Goal: Complete application form: Complete application form

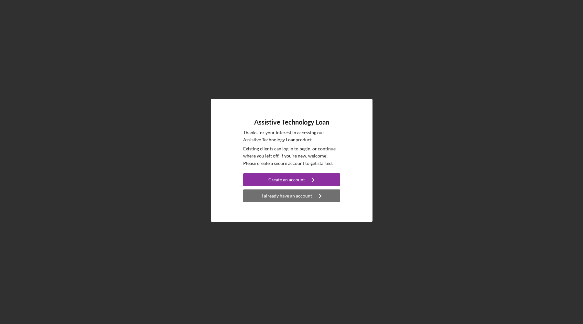
click at [295, 197] on div "I already have an account" at bounding box center [286, 196] width 50 height 13
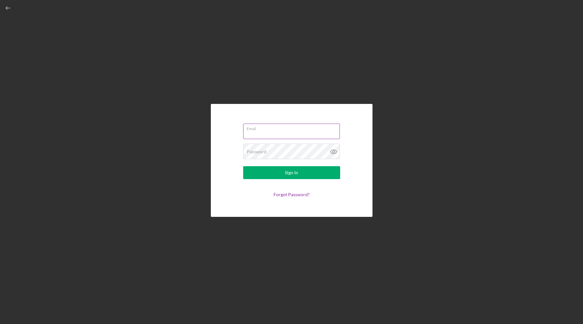
click at [277, 128] on label "Email" at bounding box center [293, 127] width 93 height 7
click at [277, 128] on input "Email" at bounding box center [291, 132] width 97 height 16
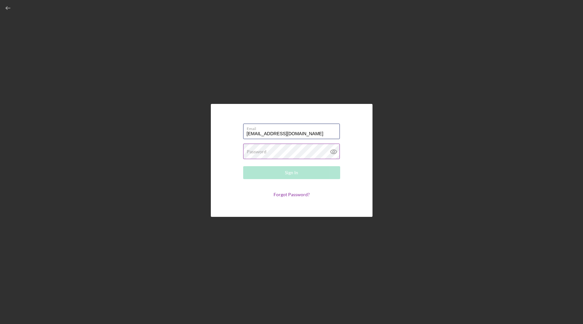
type input "my55olds@aol.com"
click at [250, 150] on label "Password" at bounding box center [257, 151] width 20 height 5
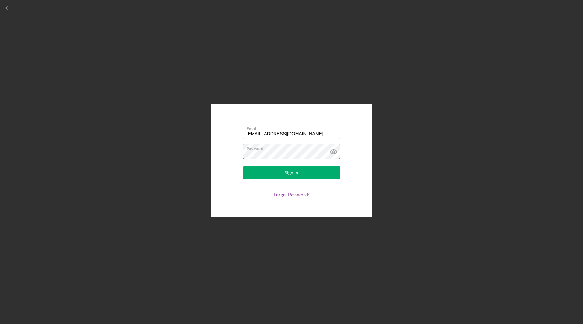
click at [332, 151] on icon at bounding box center [333, 152] width 16 height 16
click at [305, 174] on button "Sign In" at bounding box center [291, 172] width 97 height 13
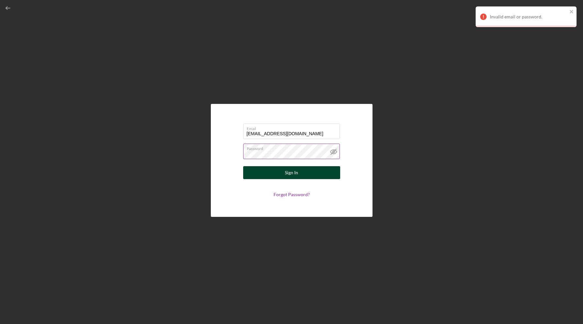
click at [259, 170] on button "Sign In" at bounding box center [291, 172] width 97 height 13
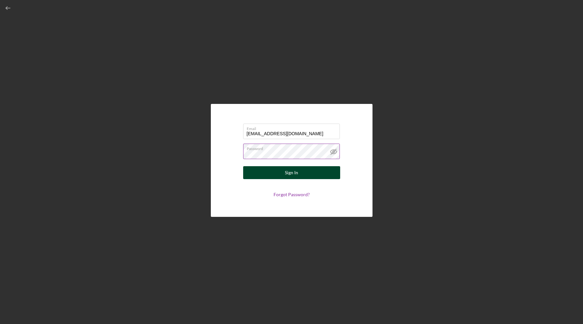
click at [281, 173] on button "Sign In" at bounding box center [291, 172] width 97 height 13
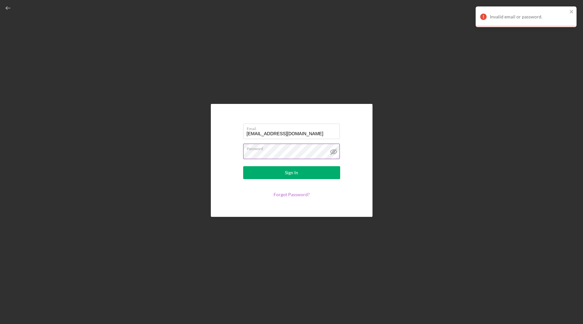
click at [286, 192] on link "Forgot Password?" at bounding box center [291, 194] width 36 height 5
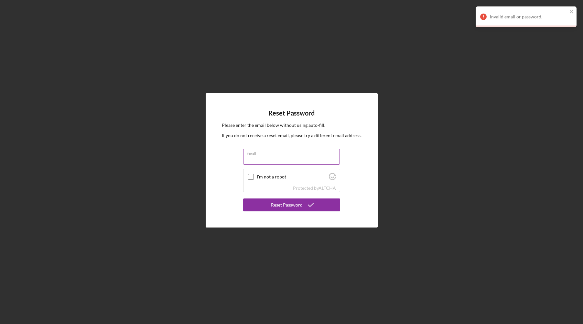
click at [266, 153] on label "Email" at bounding box center [293, 152] width 93 height 7
click at [266, 153] on input "Email" at bounding box center [291, 157] width 97 height 16
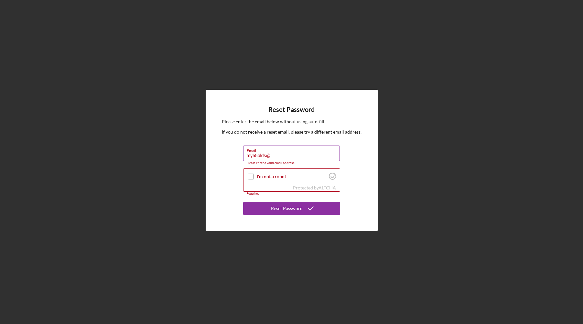
type input "my55olds@aol.com"
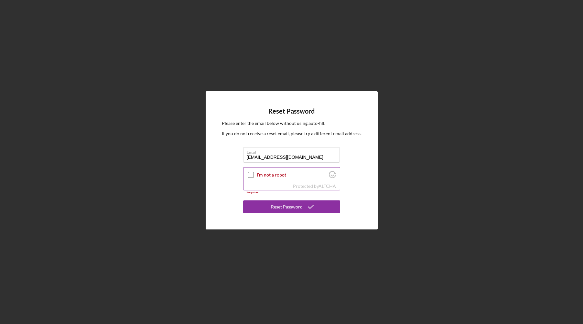
click at [249, 177] on input "I'm not a robot" at bounding box center [251, 175] width 6 height 6
checkbox input "true"
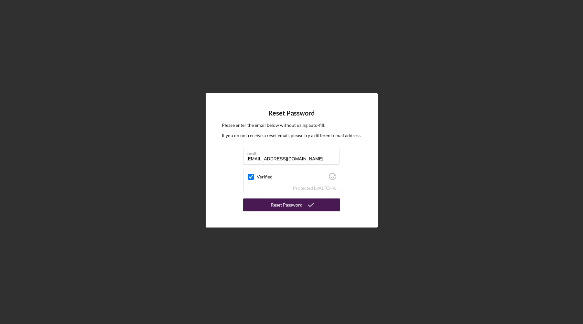
click at [291, 203] on div "Reset Password" at bounding box center [287, 205] width 32 height 13
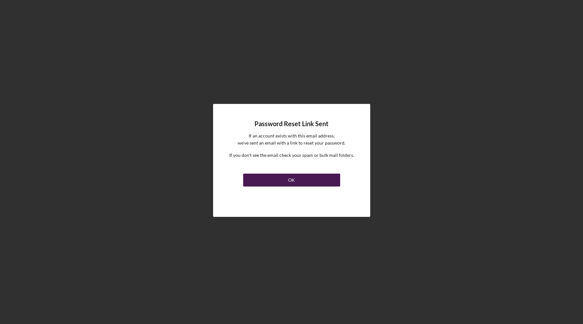
click at [297, 179] on button "OK" at bounding box center [291, 180] width 97 height 13
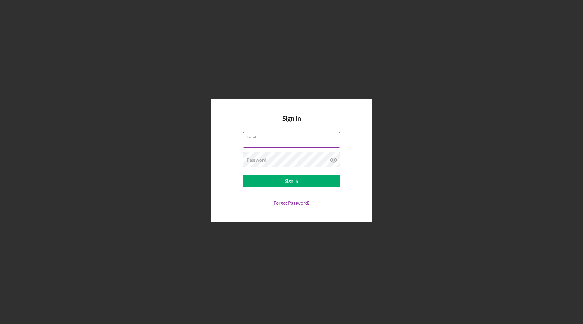
click at [272, 138] on div "Email" at bounding box center [291, 140] width 97 height 16
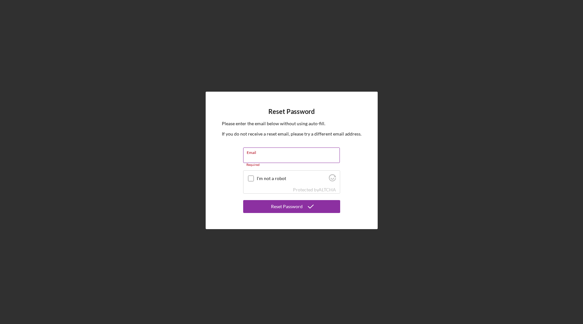
click at [266, 156] on div "Email Required" at bounding box center [291, 157] width 97 height 19
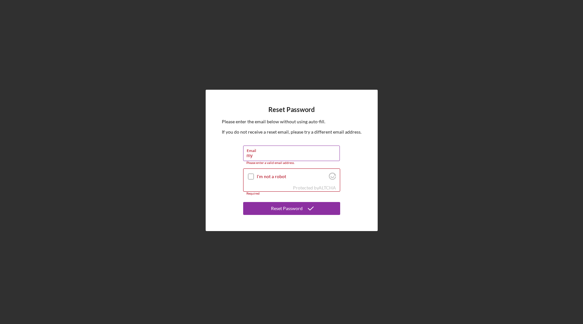
type input "my55olds@aol.com"
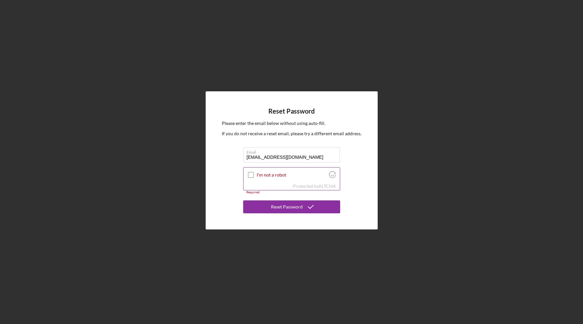
click at [252, 176] on input "I'm not a robot" at bounding box center [251, 175] width 6 height 6
checkbox input "true"
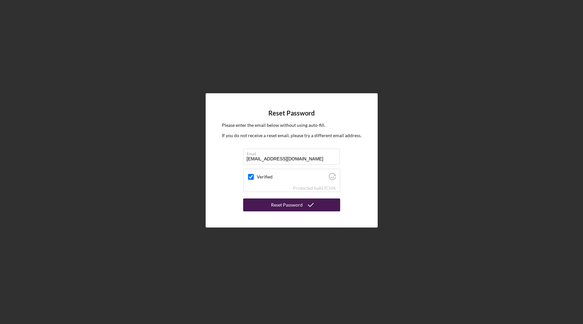
click at [277, 206] on div "Reset Password" at bounding box center [287, 205] width 32 height 13
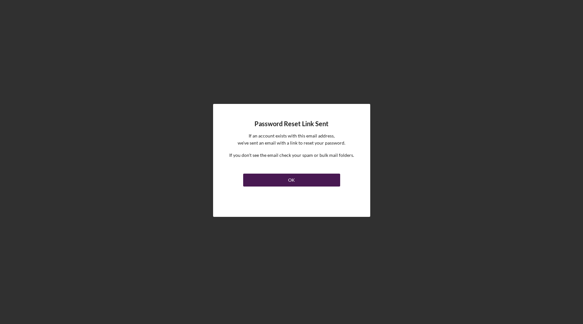
click at [293, 178] on div "OK" at bounding box center [291, 180] width 7 height 13
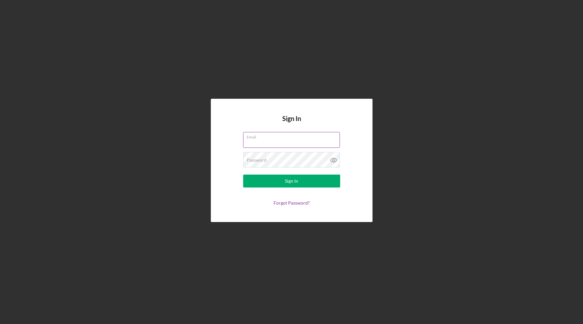
click at [280, 141] on input "Email" at bounding box center [291, 140] width 97 height 16
type input "My55olds@aol.com"
click at [243, 175] on button "Sign In" at bounding box center [291, 181] width 97 height 13
click at [309, 159] on label "Password" at bounding box center [293, 156] width 93 height 7
click at [296, 182] on div "Sign In" at bounding box center [291, 181] width 13 height 13
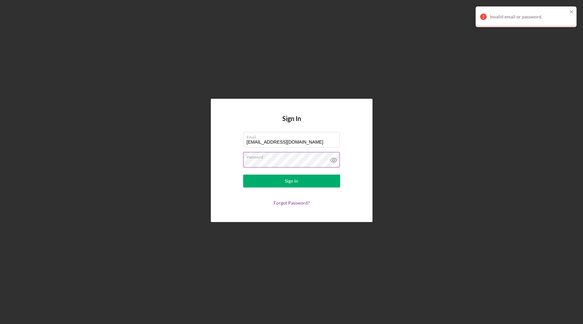
click at [334, 158] on icon at bounding box center [333, 160] width 16 height 16
click at [303, 184] on button "Sign In" at bounding box center [291, 181] width 97 height 13
click at [295, 204] on link "Forgot Password?" at bounding box center [291, 202] width 36 height 5
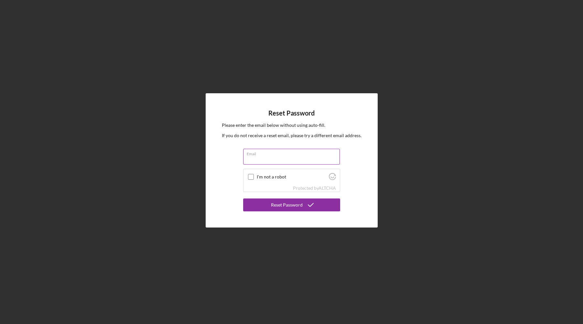
click at [258, 156] on div "Email" at bounding box center [291, 157] width 97 height 16
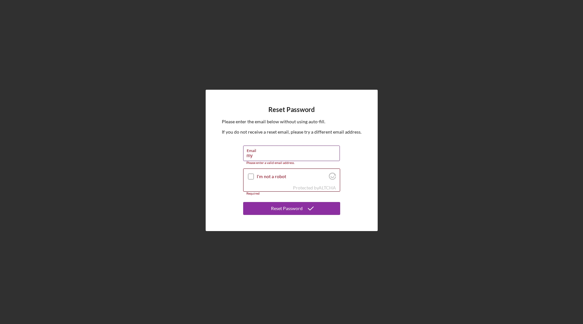
type input "my55olds@aol.com"
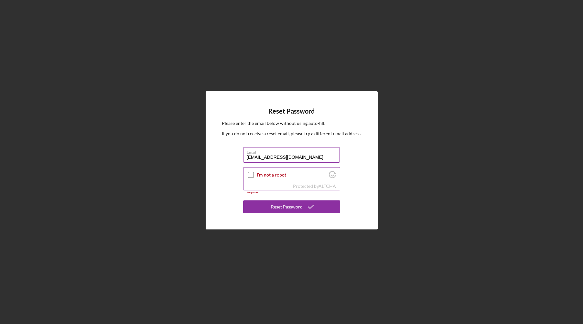
drag, startPoint x: 251, startPoint y: 175, endPoint x: 257, endPoint y: 177, distance: 6.1
click at [251, 175] on input "I'm not a robot" at bounding box center [251, 175] width 6 height 6
checkbox input "true"
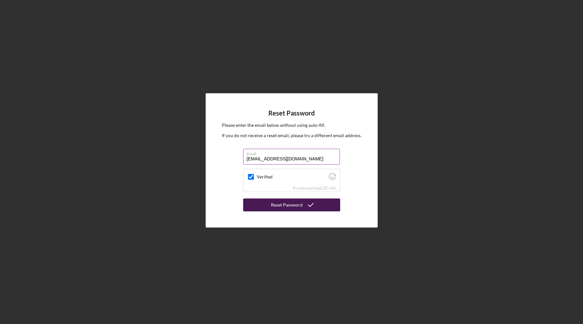
click at [296, 206] on div "Reset Password" at bounding box center [287, 205] width 32 height 13
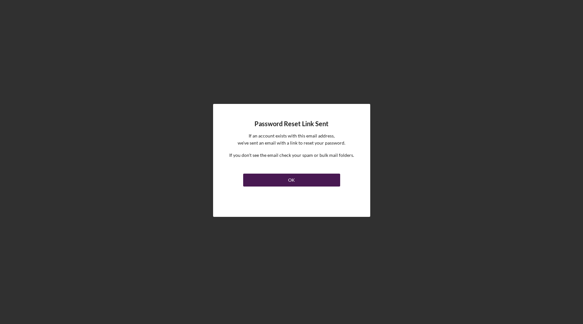
click at [298, 177] on button "OK" at bounding box center [291, 180] width 97 height 13
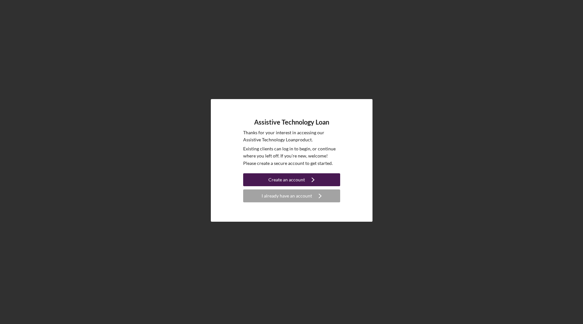
click at [268, 181] on button "Create an account Icon/Navigate" at bounding box center [291, 180] width 97 height 13
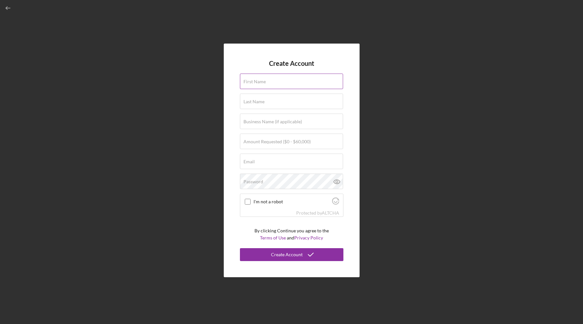
click at [282, 82] on input "First Name" at bounding box center [291, 82] width 103 height 16
type input "Darrell"
type input "Miklethun"
type input "my55olds@aol.com"
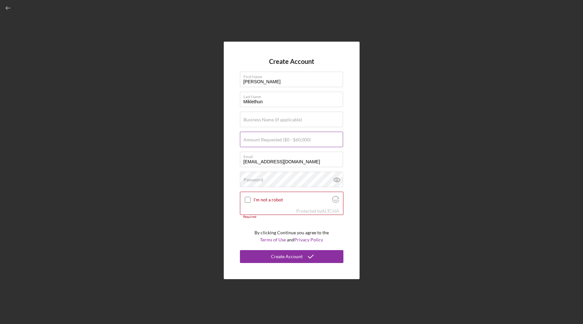
click at [309, 140] on label "Amount Requested ($0 - $60,000)" at bounding box center [276, 139] width 67 height 5
click at [309, 140] on input "Amount Requested ($0 - $60,000)" at bounding box center [291, 140] width 103 height 16
type input "$25,000"
click at [261, 179] on label "Password" at bounding box center [253, 179] width 20 height 5
copy label "d"
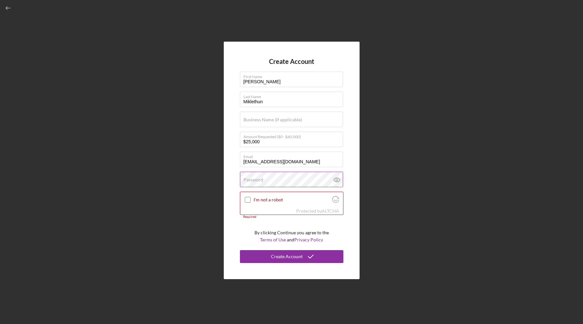
click at [256, 178] on label "Password" at bounding box center [253, 179] width 20 height 5
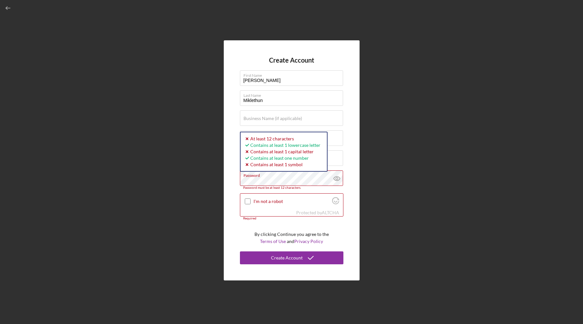
click at [263, 230] on form "Create Account First Name Darrell Last Name Miklethun Business Name (if applica…" at bounding box center [291, 161] width 103 height 208
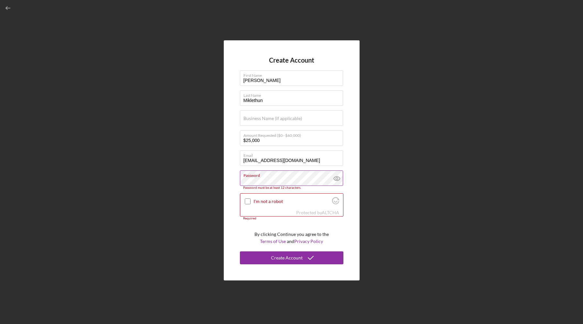
click at [335, 177] on icon at bounding box center [337, 179] width 16 height 16
click at [248, 201] on input "I'm not a robot" at bounding box center [248, 202] width 6 height 6
checkbox input "true"
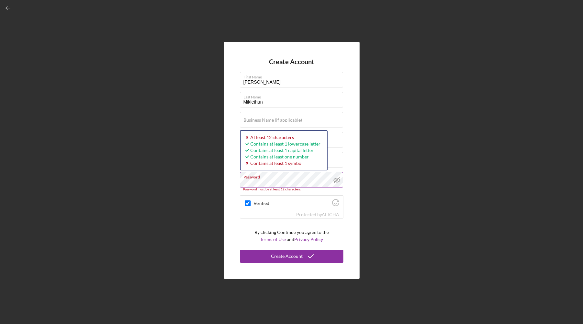
click at [279, 175] on label "Password" at bounding box center [293, 176] width 100 height 7
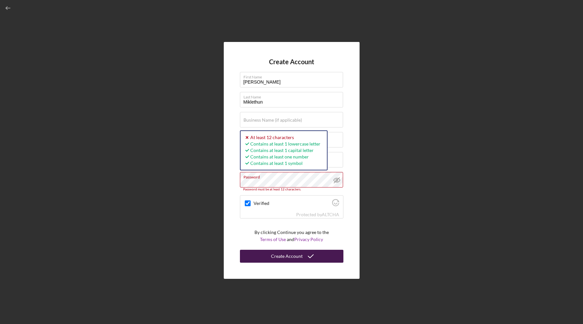
click at [299, 257] on div "Create Account" at bounding box center [287, 256] width 32 height 13
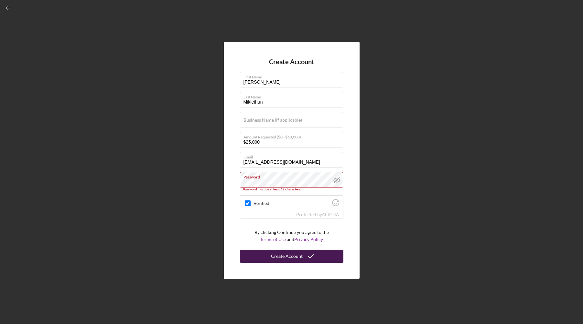
click at [299, 257] on div "Create Account" at bounding box center [287, 256] width 32 height 13
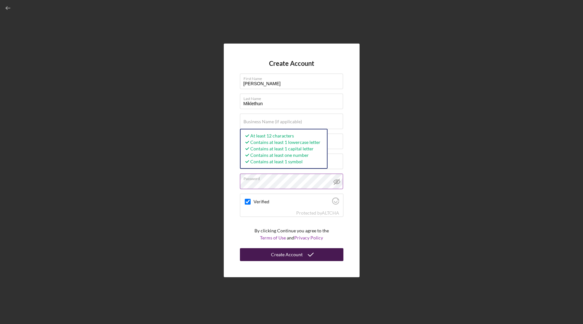
click at [294, 255] on div "Create Account" at bounding box center [287, 255] width 32 height 13
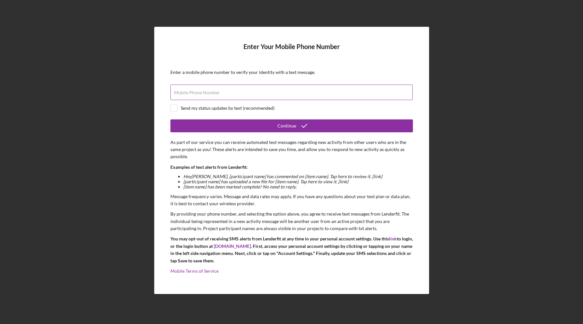
drag, startPoint x: 224, startPoint y: 88, endPoint x: 230, endPoint y: 90, distance: 6.1
click at [225, 88] on div "Mobile Phone Number" at bounding box center [291, 93] width 242 height 16
type input "(360) 427-5659"
click at [175, 109] on input "checkbox" at bounding box center [174, 108] width 6 height 6
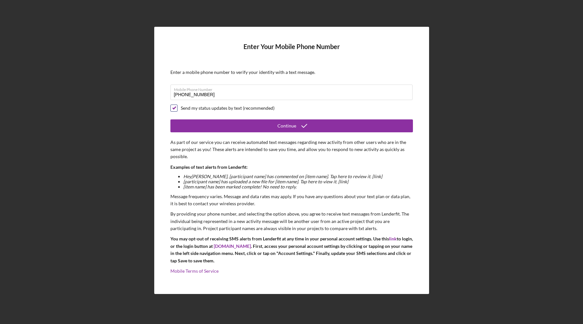
checkbox input "false"
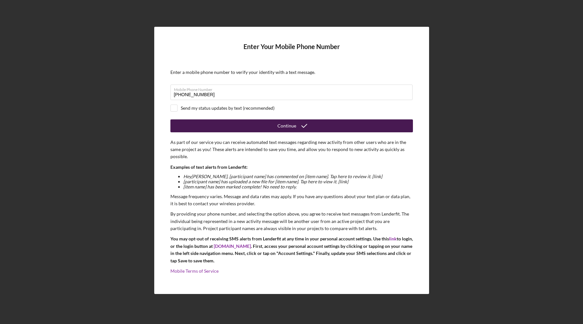
click at [244, 130] on button "Continue" at bounding box center [291, 126] width 242 height 13
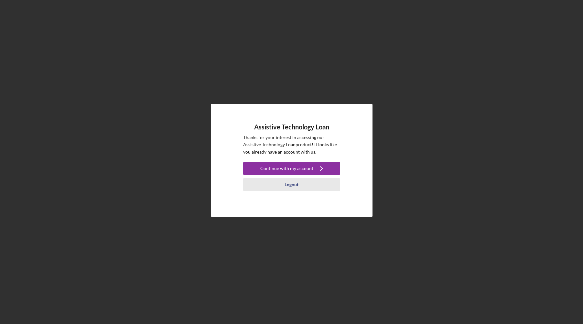
click at [291, 185] on div "Logout" at bounding box center [291, 184] width 14 height 13
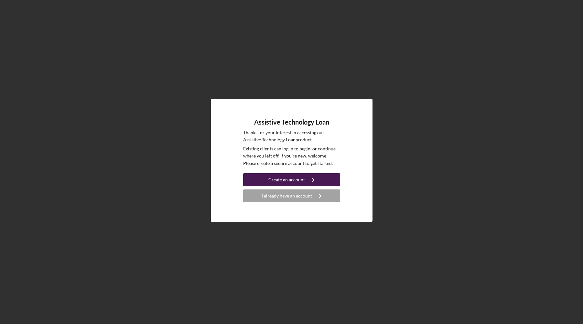
click at [298, 178] on div "Create an account" at bounding box center [286, 180] width 37 height 13
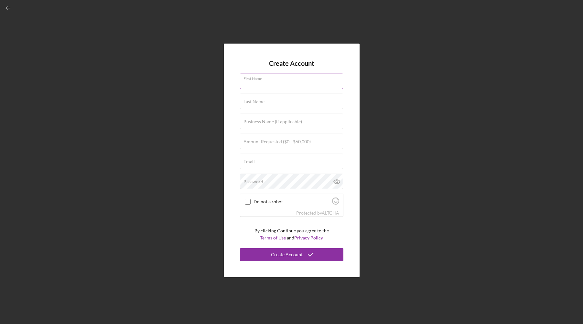
click at [285, 78] on div "First Name" at bounding box center [291, 82] width 103 height 16
type input "[PERSON_NAME]"
type input "Miklethun"
type input "$25,000"
type input "[EMAIL_ADDRESS][DOMAIN_NAME]"
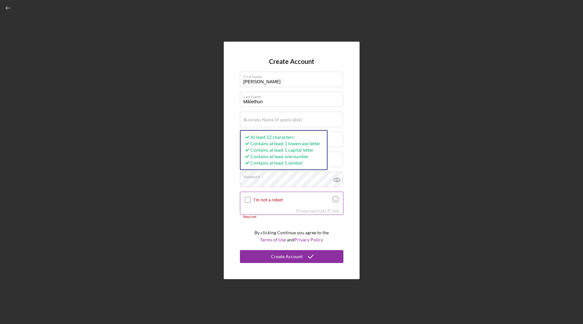
click at [249, 198] on input "I'm not a robot" at bounding box center [248, 200] width 6 height 6
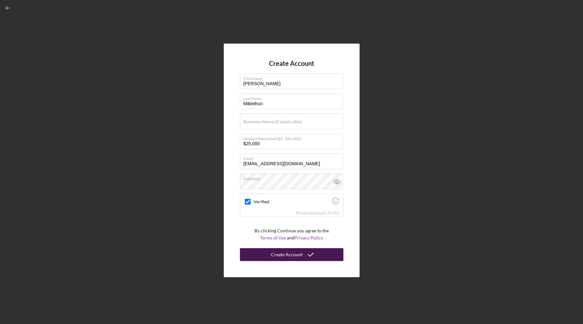
click at [277, 256] on div "Create Account" at bounding box center [287, 255] width 32 height 13
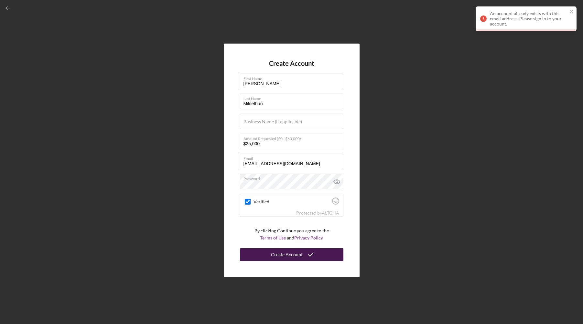
click at [277, 253] on div "Create Account" at bounding box center [287, 255] width 32 height 13
click at [293, 255] on div "Create Account" at bounding box center [287, 255] width 32 height 13
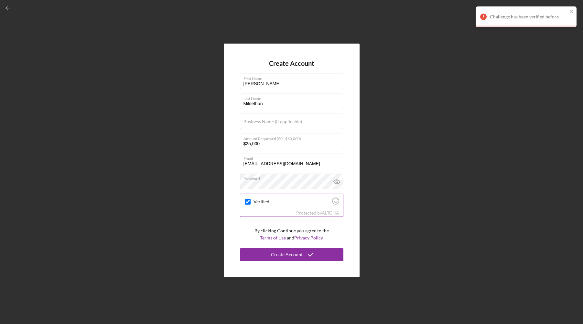
click at [328, 208] on div "Verified" at bounding box center [291, 201] width 103 height 15
click at [325, 211] on link "ALTCHA" at bounding box center [330, 212] width 17 height 5
checkbox input "true"
